Goal: Contribute content

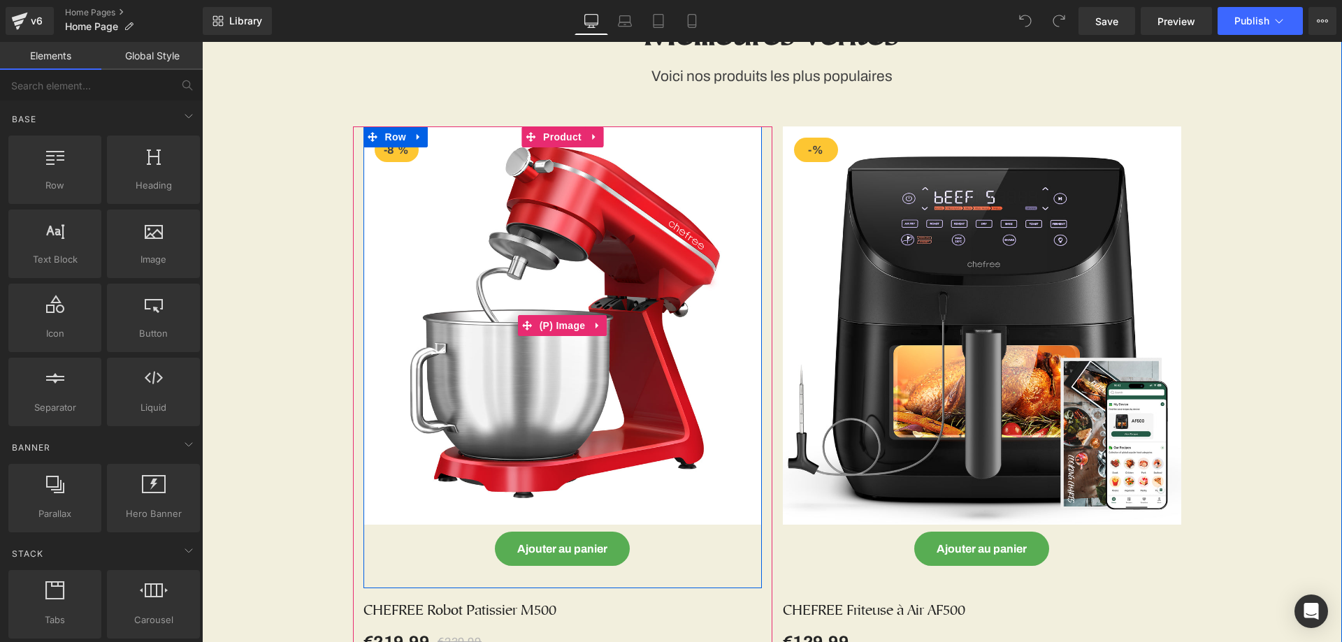
scroll to position [559, 0]
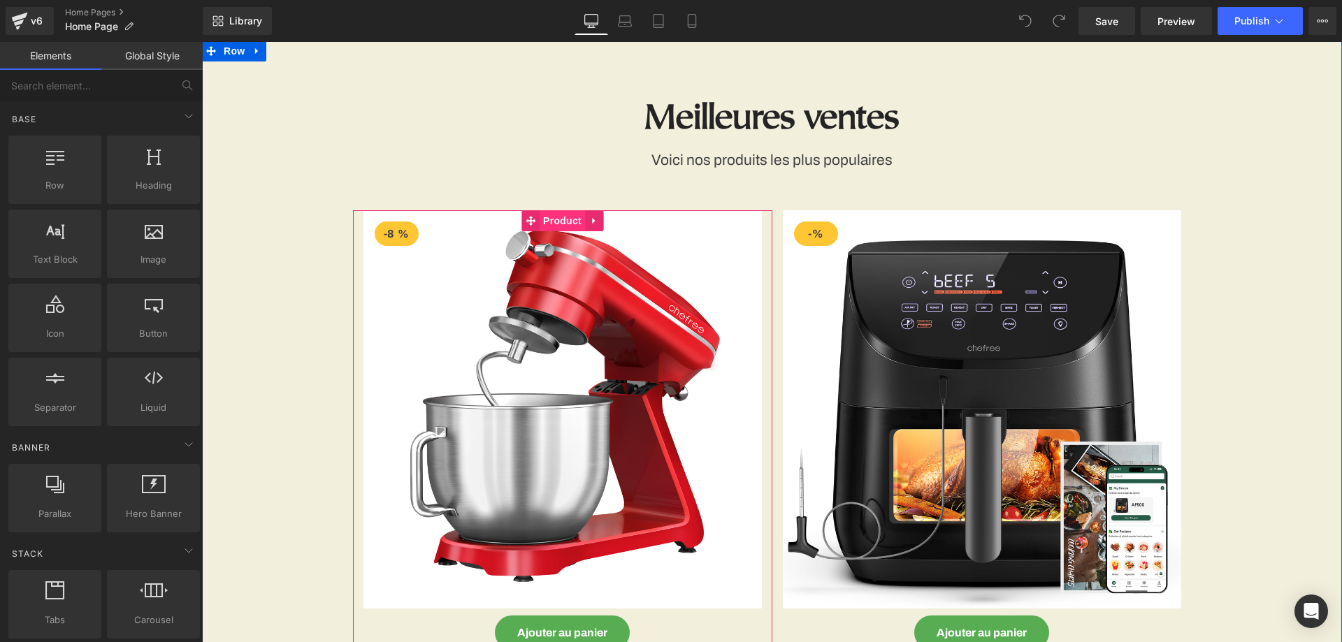
click at [559, 214] on span "Product" at bounding box center [561, 220] width 45 height 21
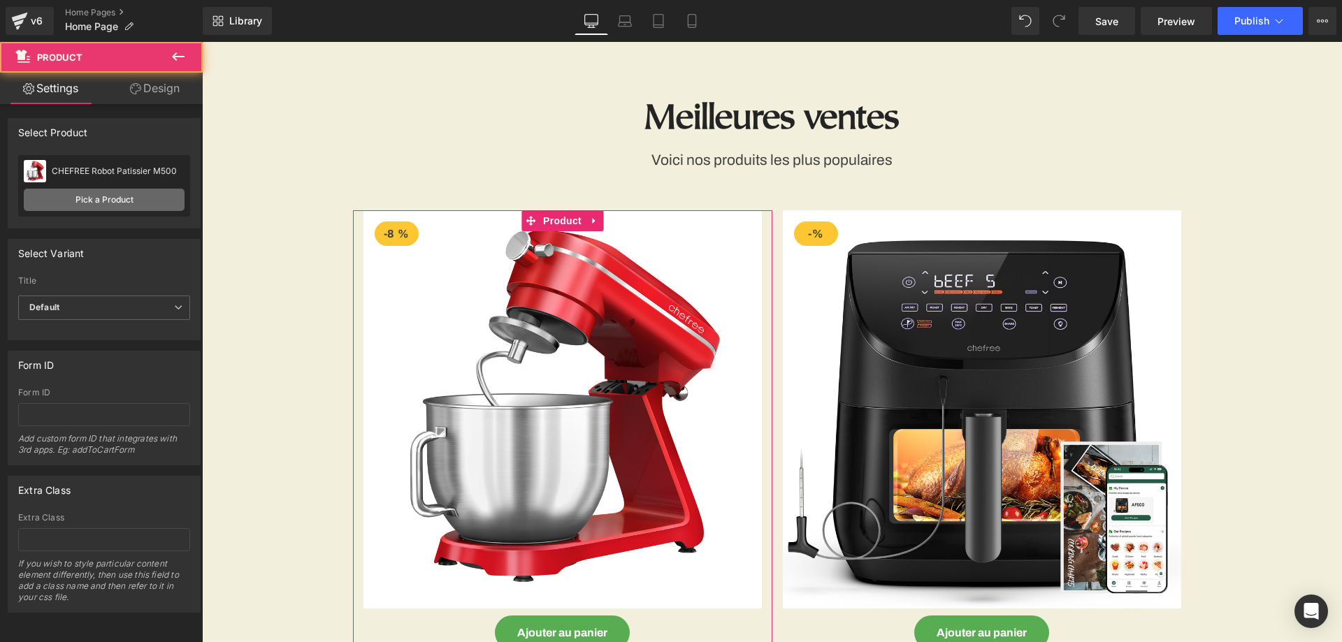
click at [117, 203] on link "Pick a Product" at bounding box center [104, 200] width 161 height 22
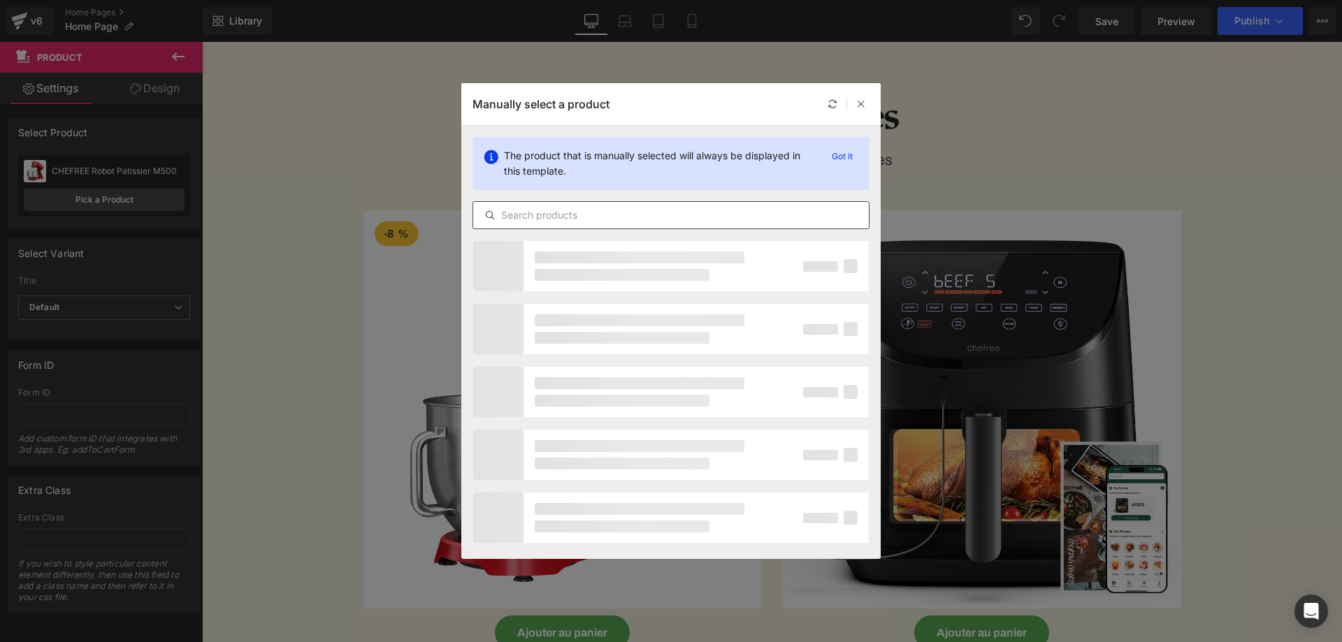
click at [597, 213] on input "text" at bounding box center [671, 215] width 396 height 17
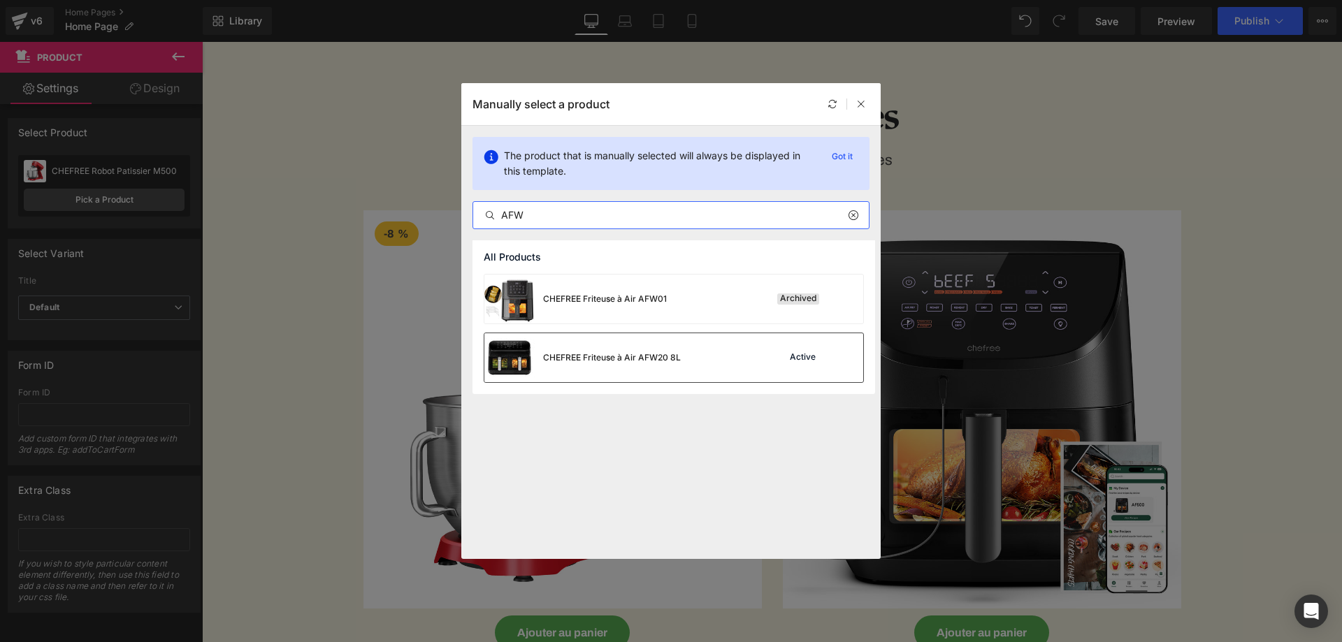
type input "AFW"
click at [694, 356] on div "CHEFREE Friteuse à Air AFW20 8L Active" at bounding box center [673, 357] width 379 height 49
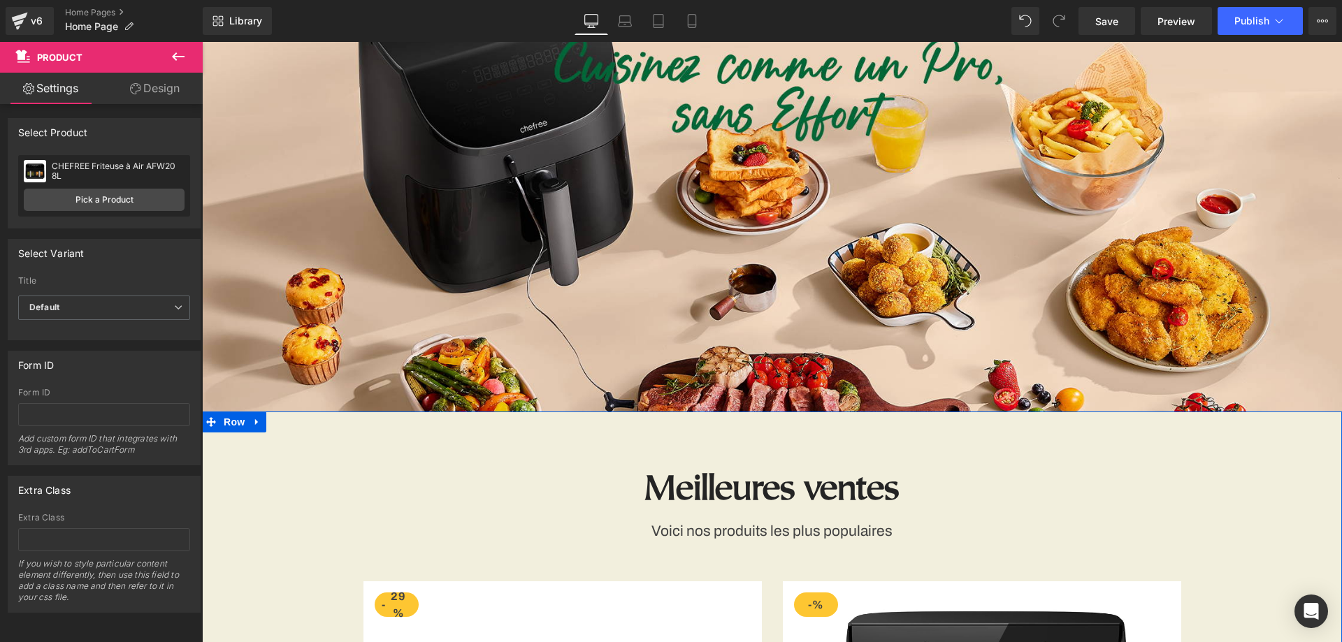
scroll to position [70, 0]
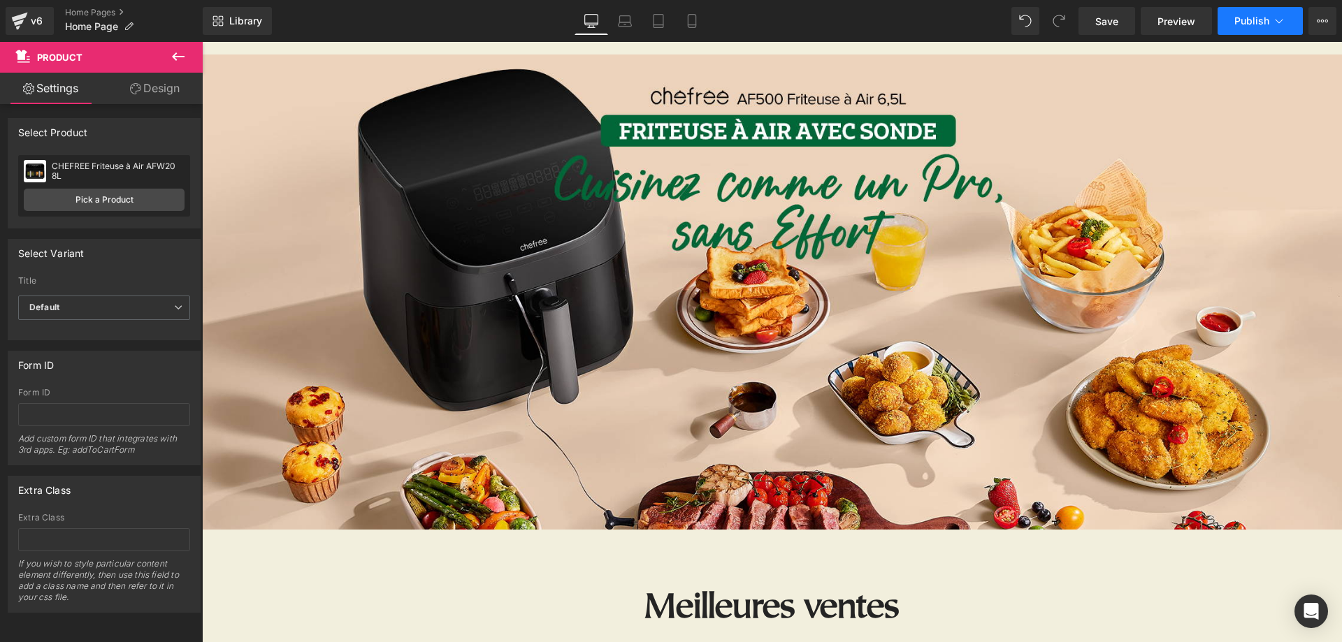
click at [1235, 18] on span "Publish" at bounding box center [1251, 20] width 35 height 11
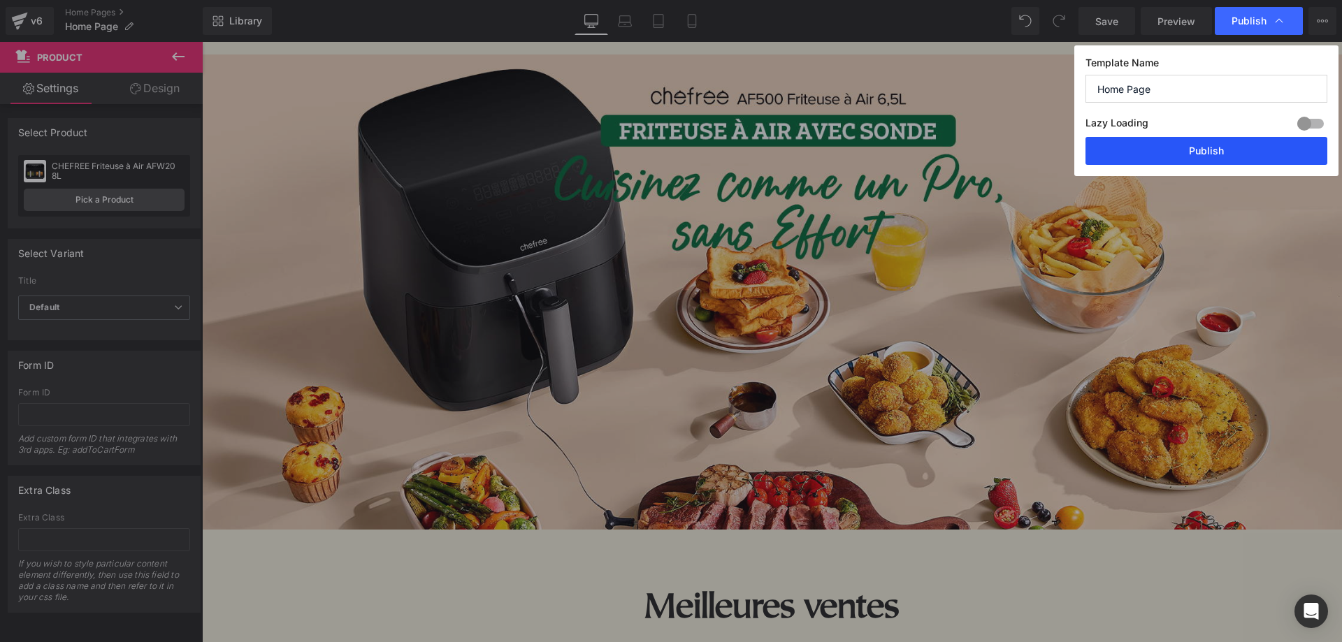
click at [1184, 146] on button "Publish" at bounding box center [1206, 151] width 242 height 28
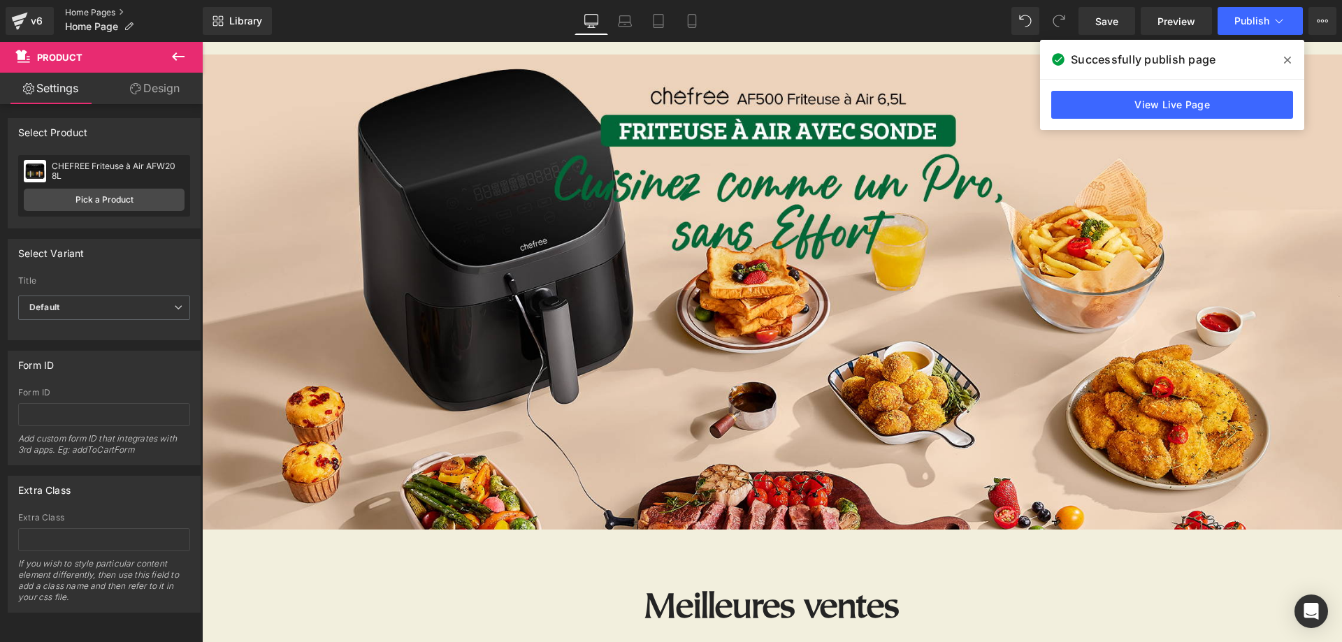
click at [86, 13] on link "Home Pages" at bounding box center [134, 12] width 138 height 11
